Goal: Task Accomplishment & Management: Use online tool/utility

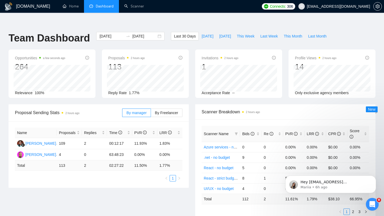
click at [370, 205] on icon "Open Intercom Messenger" at bounding box center [371, 204] width 9 height 9
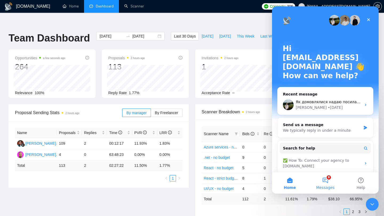
click at [331, 177] on button "8 Messages" at bounding box center [324, 183] width 35 height 21
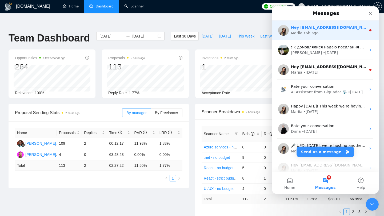
click at [326, 34] on div "Mariia • 6h ago" at bounding box center [328, 33] width 75 height 6
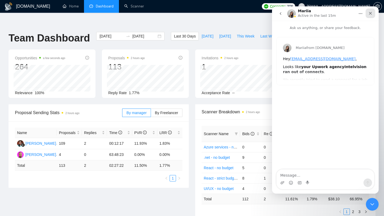
click at [372, 14] on div "Close" at bounding box center [370, 14] width 10 height 10
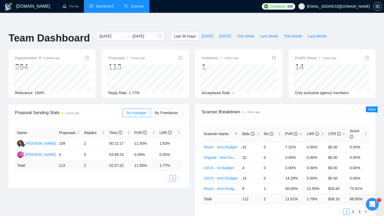
click at [141, 13] on li "Scanner" at bounding box center [134, 6] width 30 height 13
click at [133, 9] on link "Scanner" at bounding box center [134, 6] width 20 height 5
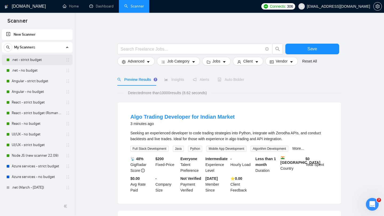
click at [39, 62] on link ".net - strict budget" at bounding box center [37, 60] width 51 height 11
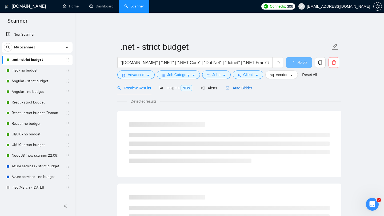
click at [241, 87] on div "Auto Bidder" at bounding box center [238, 88] width 26 height 6
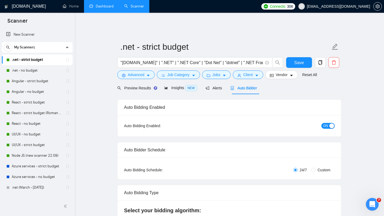
click at [104, 8] on link "Dashboard" at bounding box center [101, 6] width 24 height 5
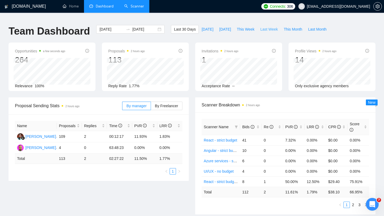
click at [267, 27] on span "Last Week" at bounding box center [269, 29] width 18 height 6
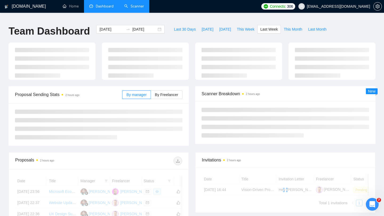
type input "2025-09-22"
type input "2025-09-28"
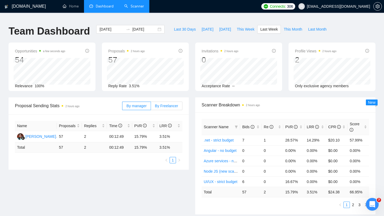
click at [172, 104] on span "By Freelancer" at bounding box center [166, 106] width 23 height 4
click at [151, 107] on input "By Freelancer" at bounding box center [151, 107] width 0 height 0
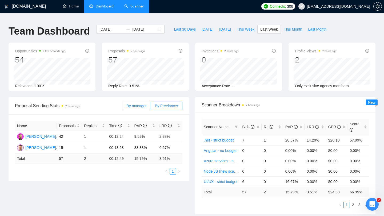
click at [141, 104] on span "By manager" at bounding box center [136, 106] width 20 height 4
click at [122, 107] on input "By manager" at bounding box center [122, 107] width 0 height 0
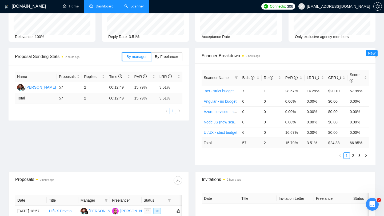
scroll to position [57, 0]
